Goal: Task Accomplishment & Management: Use online tool/utility

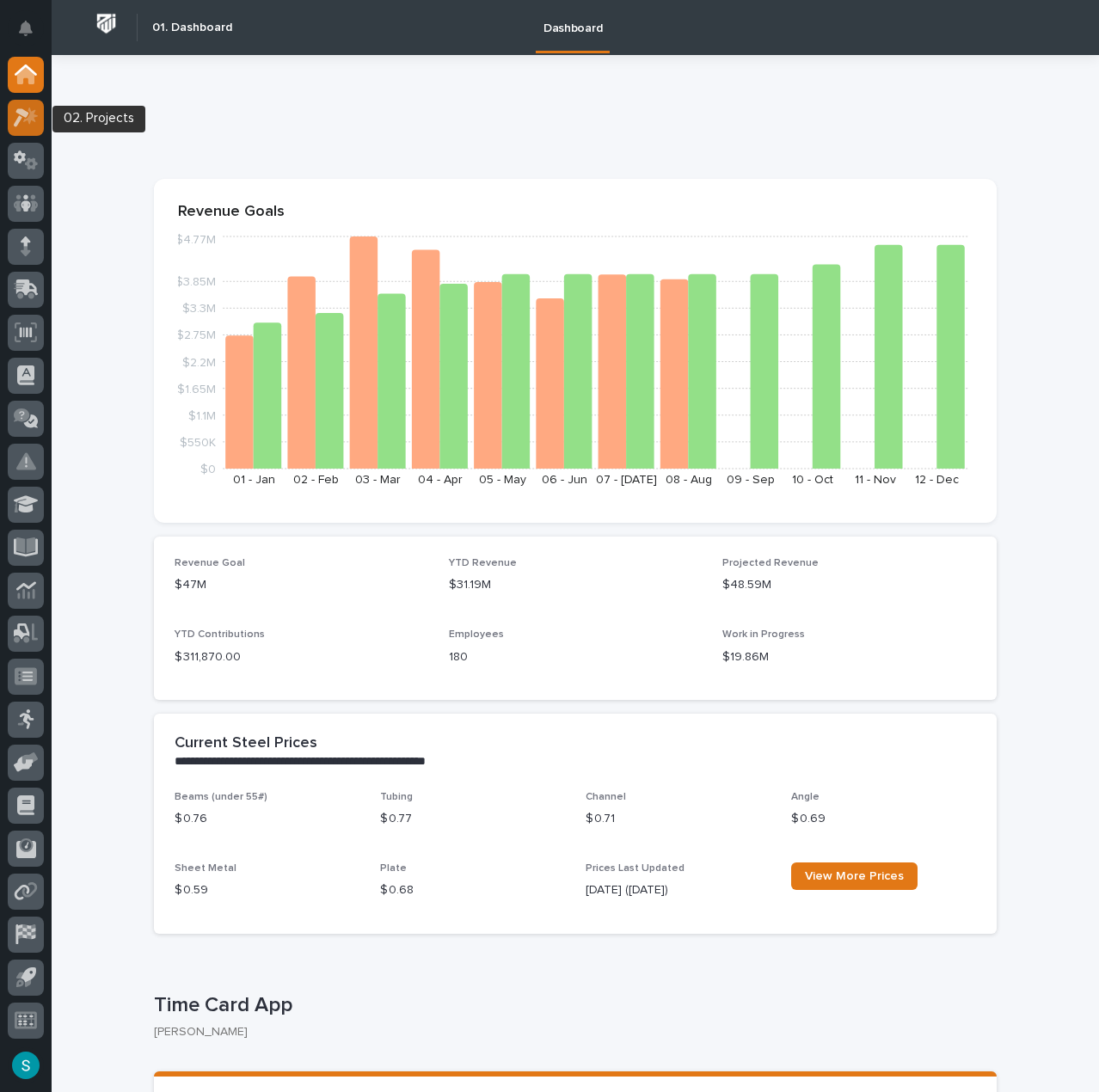
click at [34, 114] on icon at bounding box center [31, 115] width 15 height 17
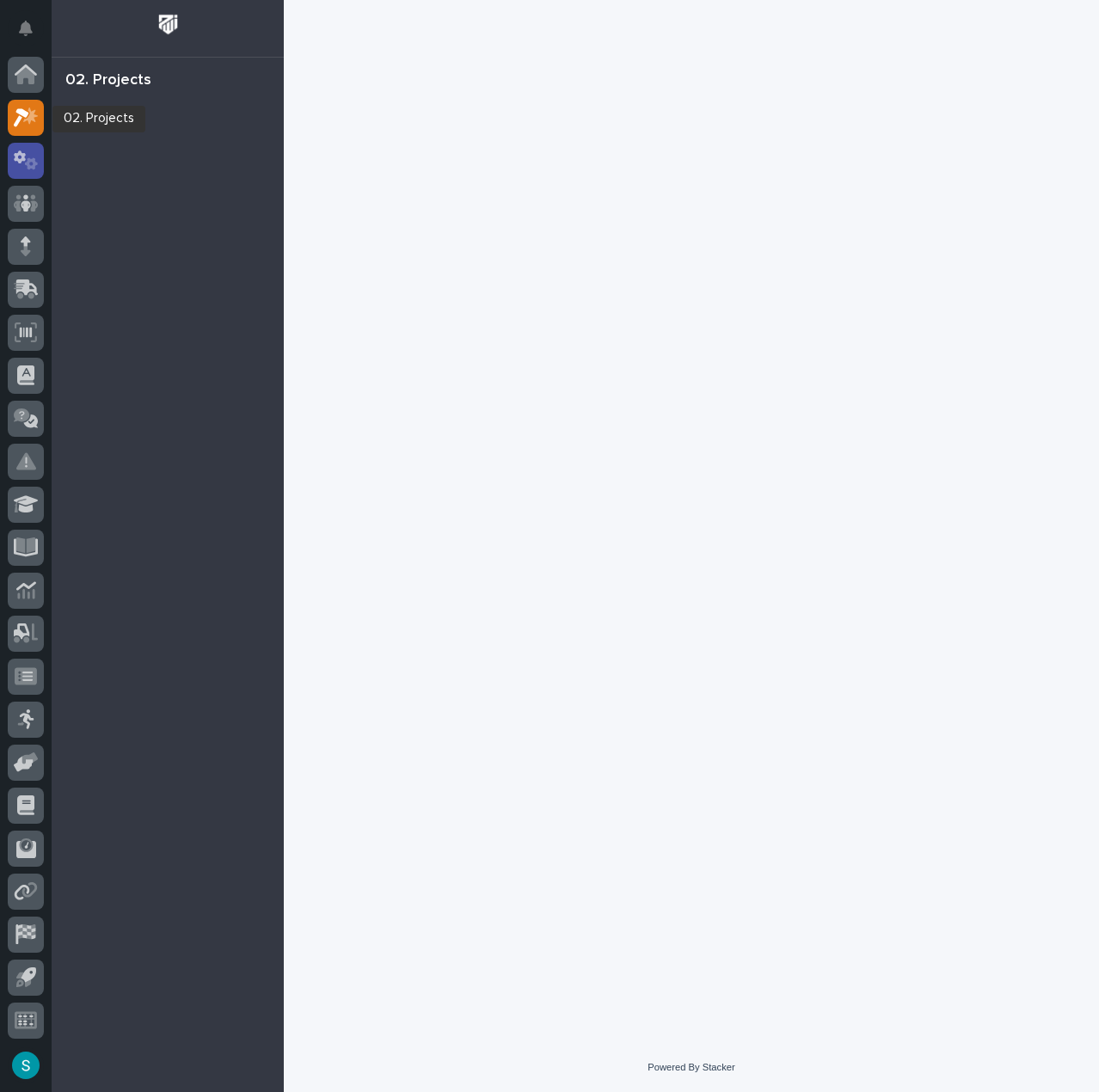
click at [32, 170] on icon at bounding box center [26, 160] width 25 height 20
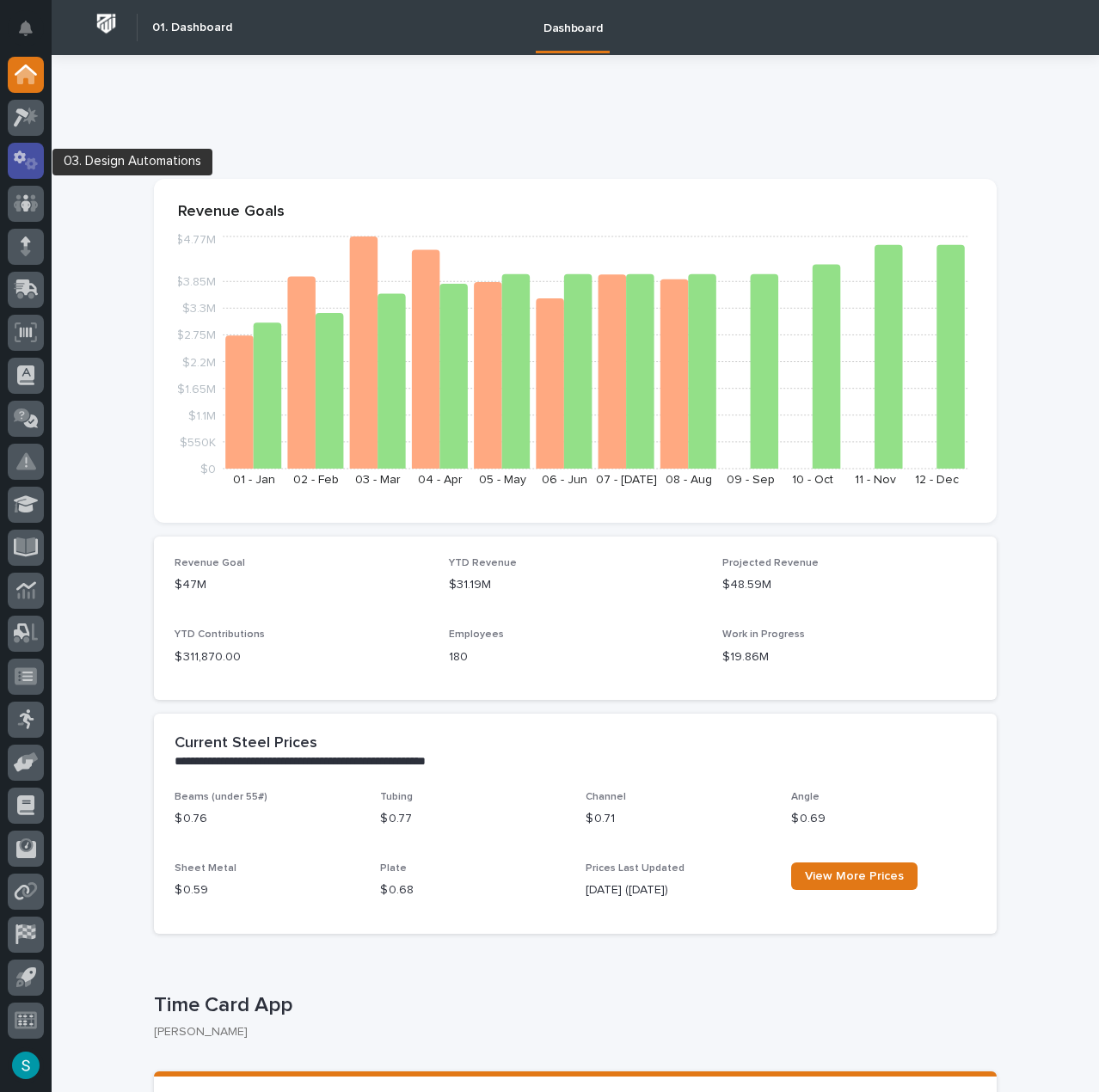
click at [18, 161] on icon at bounding box center [20, 156] width 12 height 13
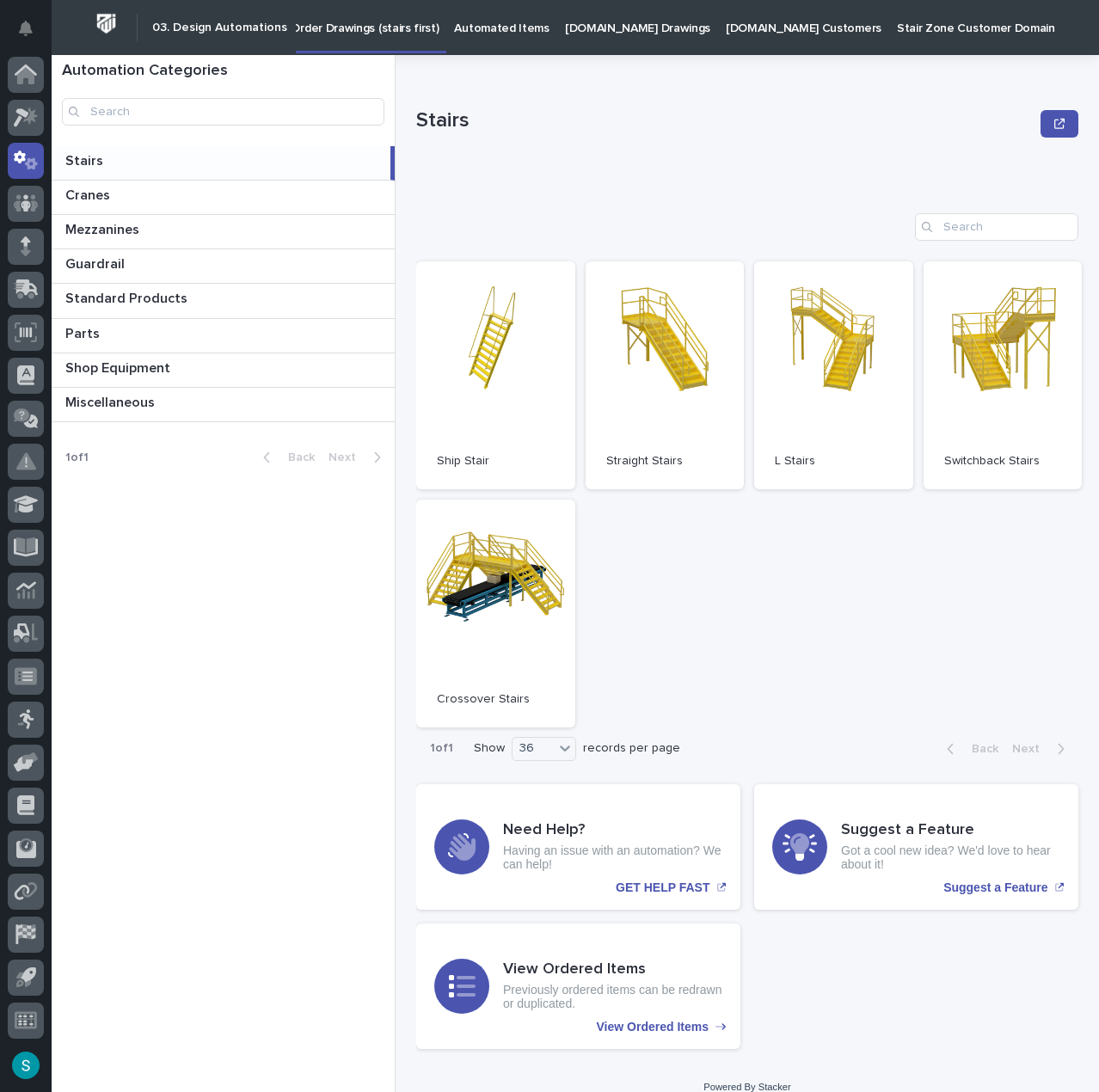
click at [500, 30] on p "Automated Items" at bounding box center [502, 18] width 95 height 37
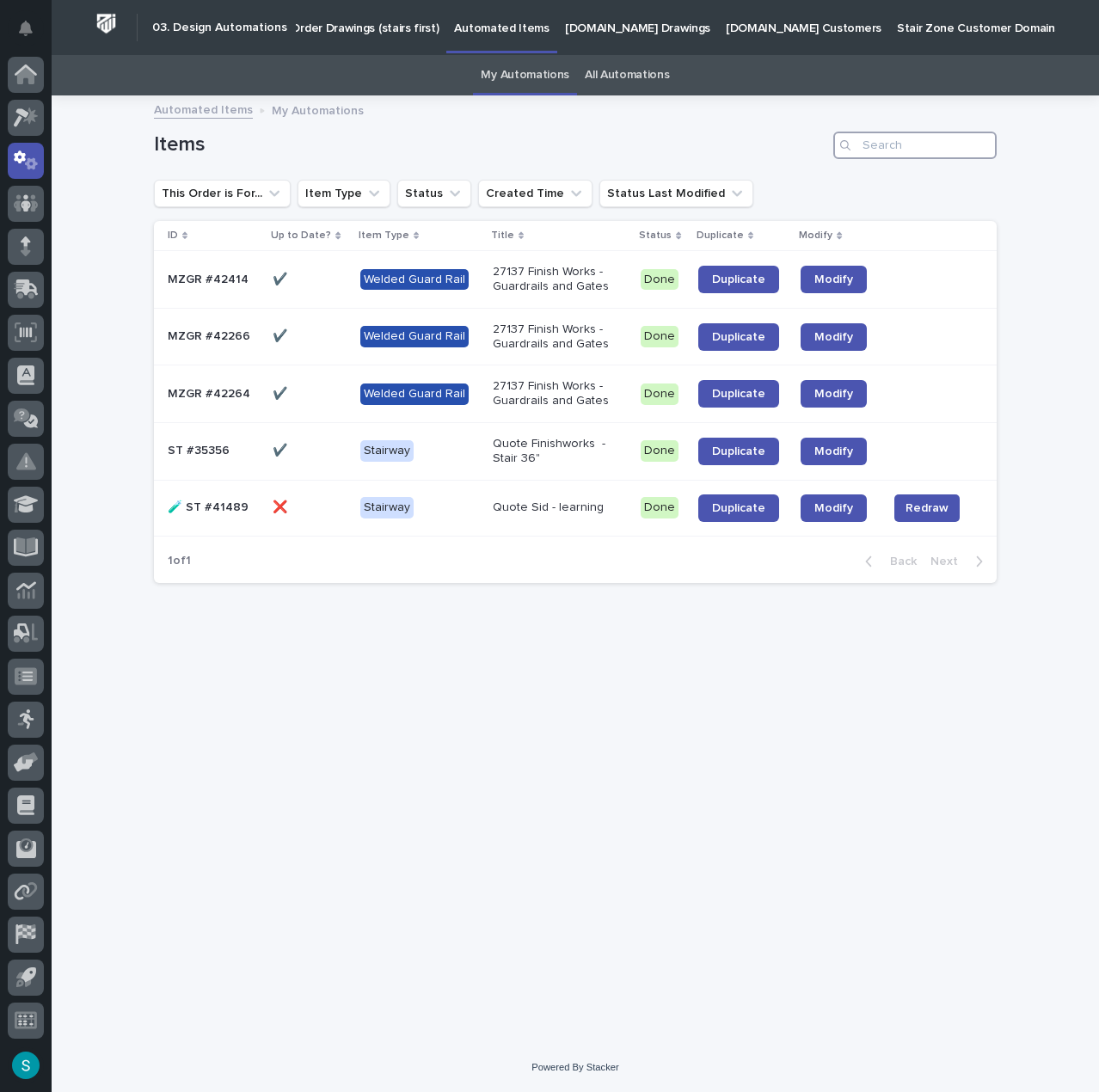
click at [879, 139] on input "Search" at bounding box center [914, 145] width 163 height 28
type input "42189"
click at [941, 151] on input "Search" at bounding box center [914, 145] width 163 height 28
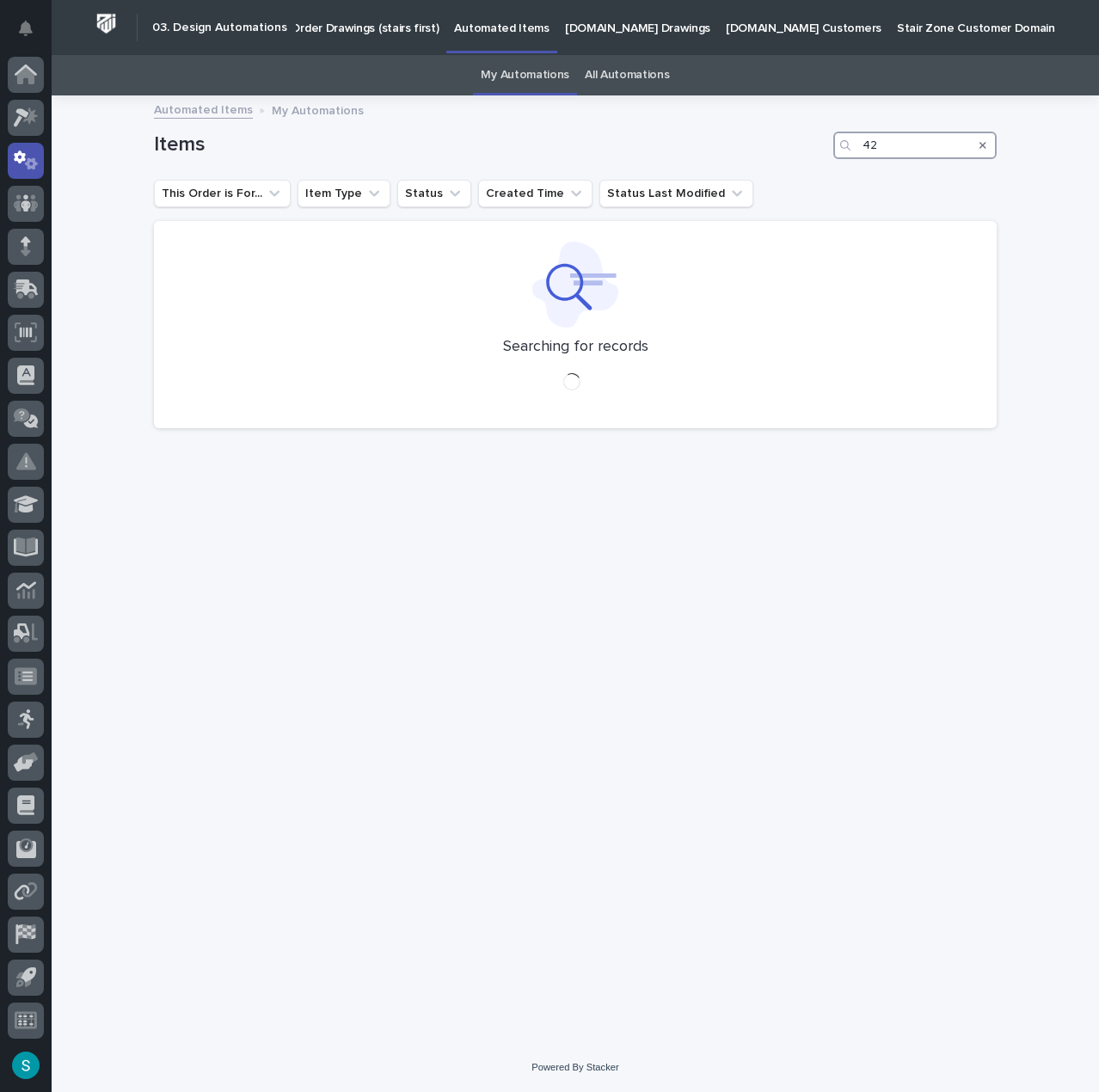
type input "4"
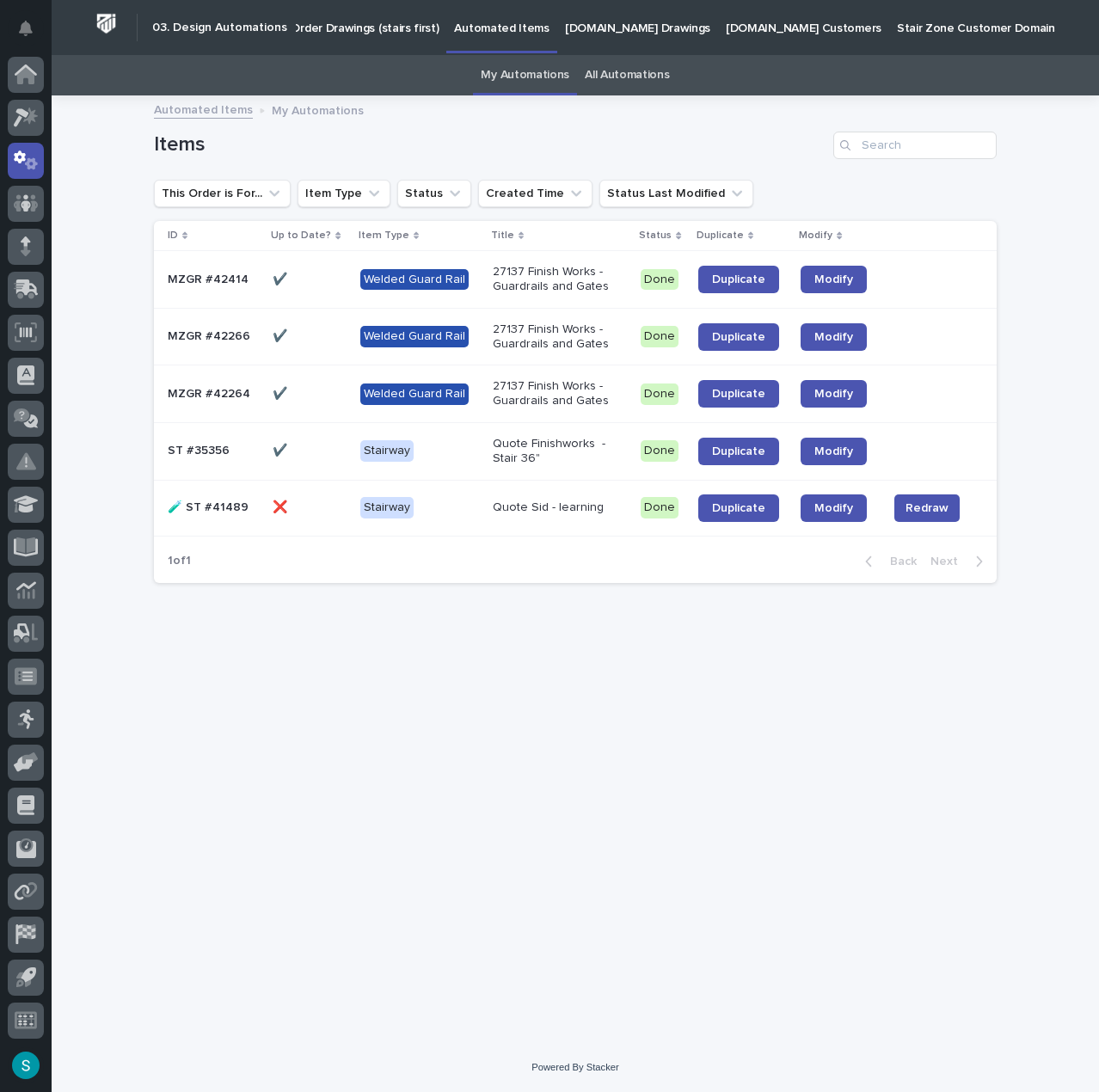
click at [613, 64] on link "All Automations" at bounding box center [626, 75] width 84 height 40
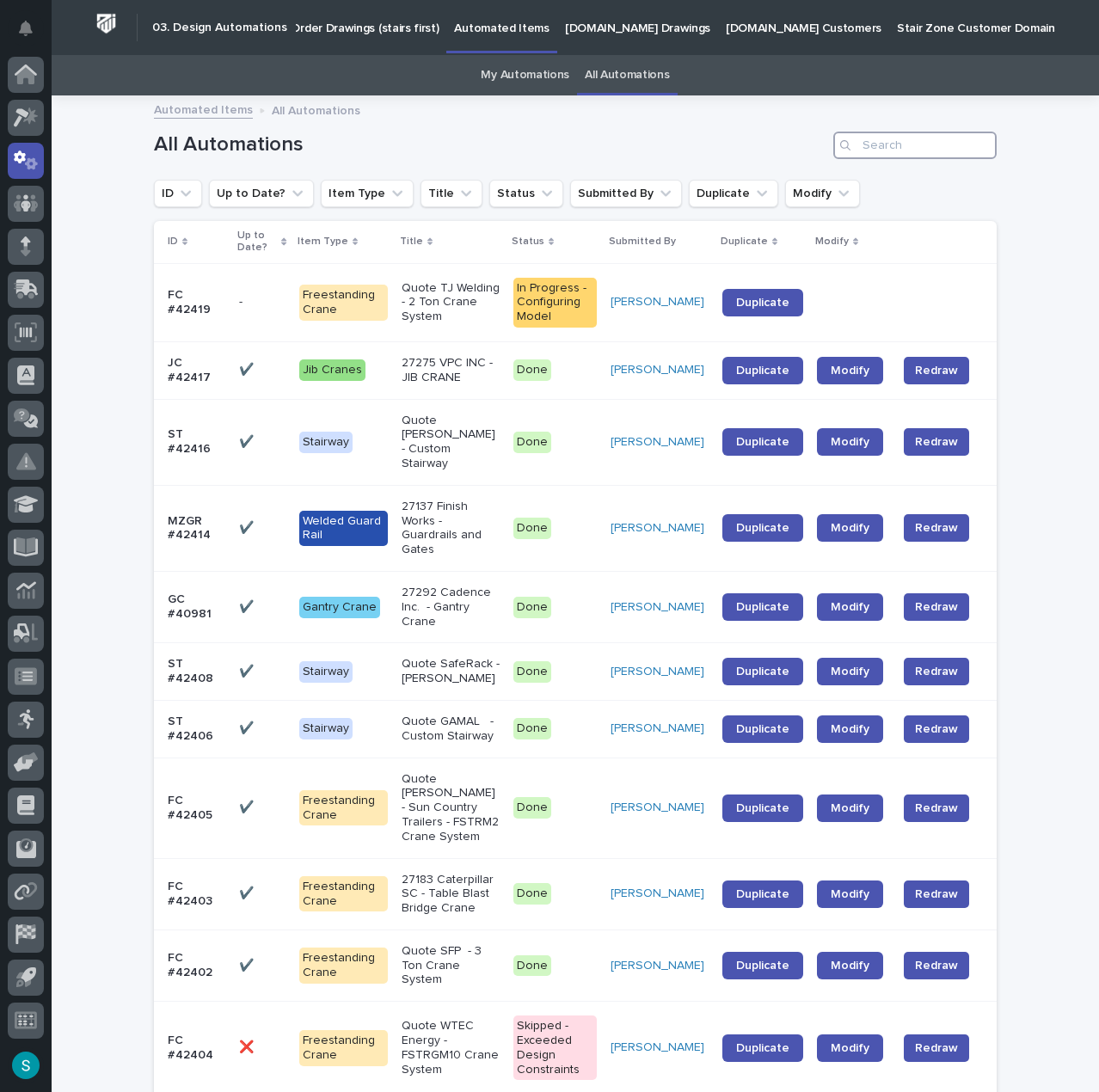
click at [870, 141] on input "Search" at bounding box center [914, 145] width 163 height 28
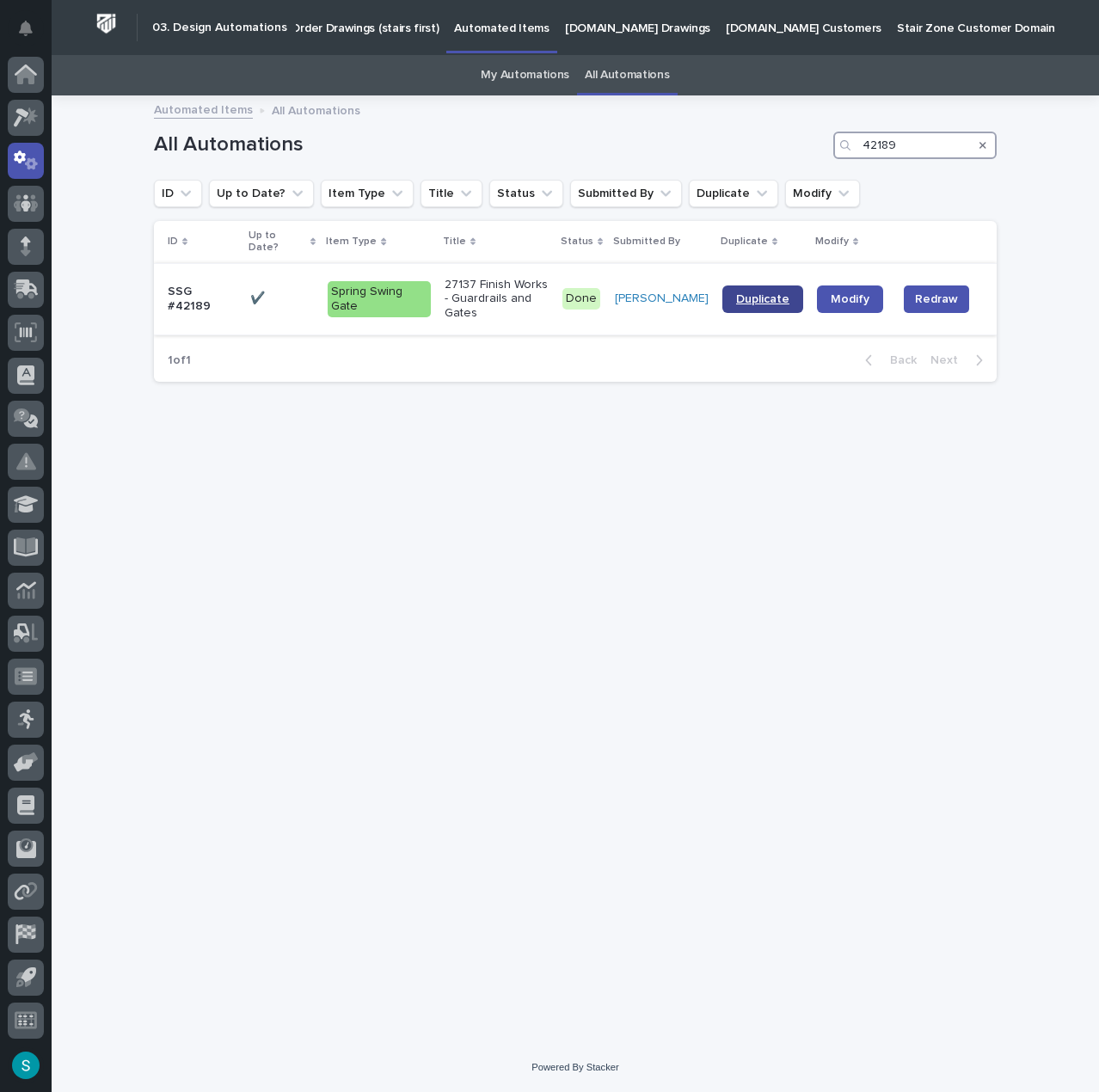
type input "42189"
click at [756, 293] on span "Duplicate" at bounding box center [762, 299] width 53 height 12
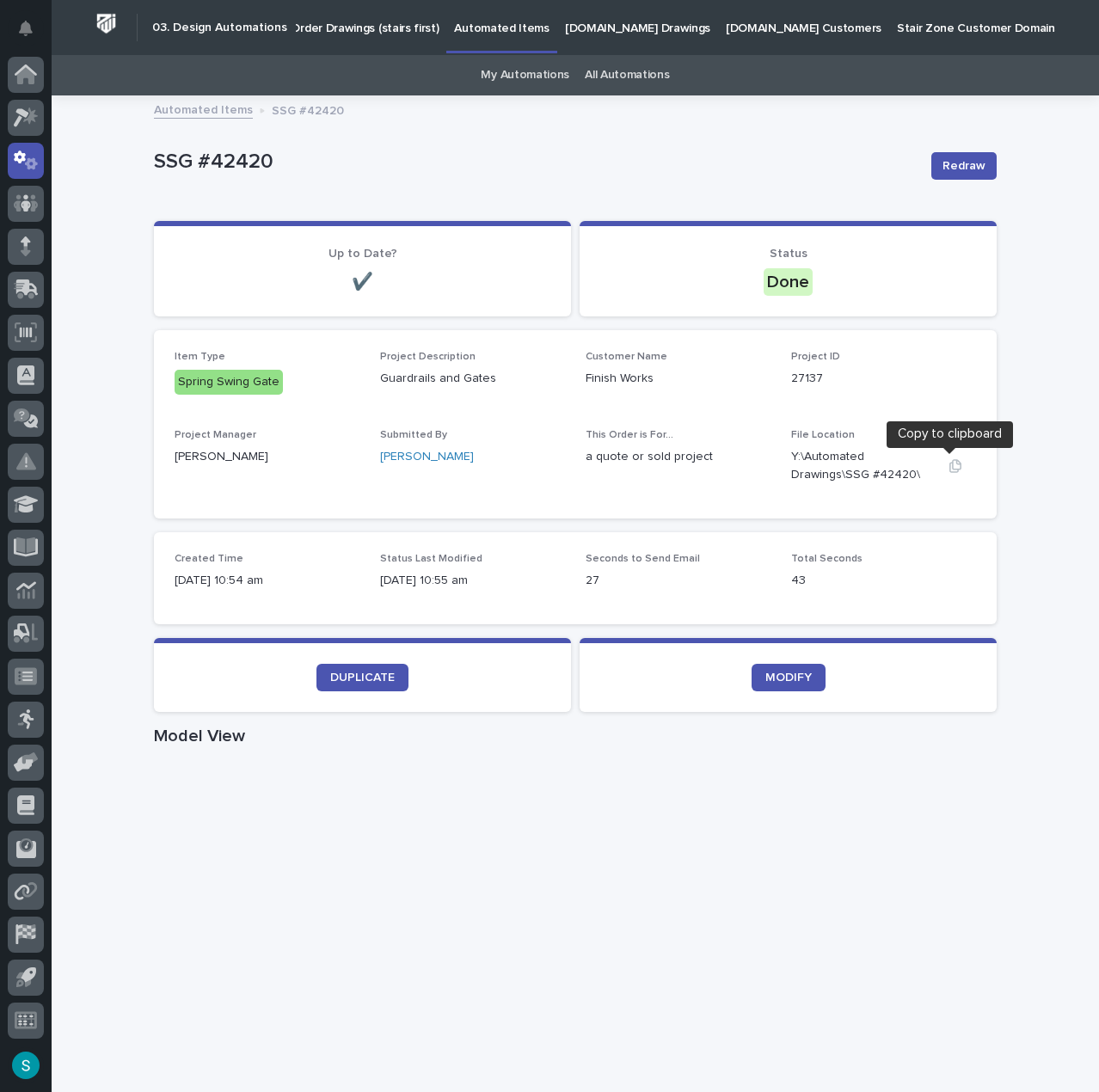
click at [949, 467] on icon "button" at bounding box center [955, 465] width 12 height 13
